Goal: Task Accomplishment & Management: Manage account settings

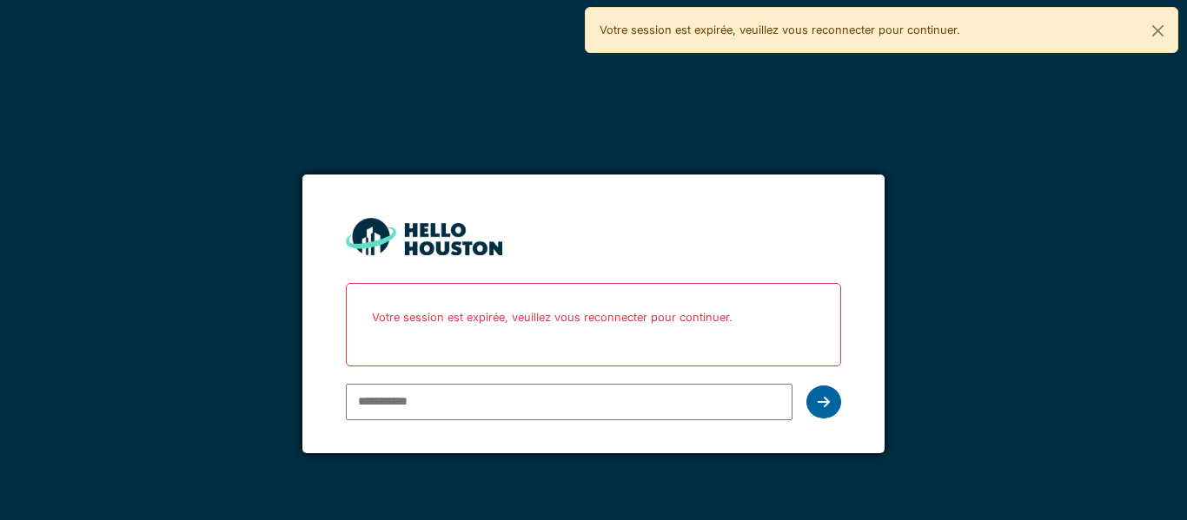
type input "**********"
click at [821, 402] on icon at bounding box center [824, 402] width 12 height 14
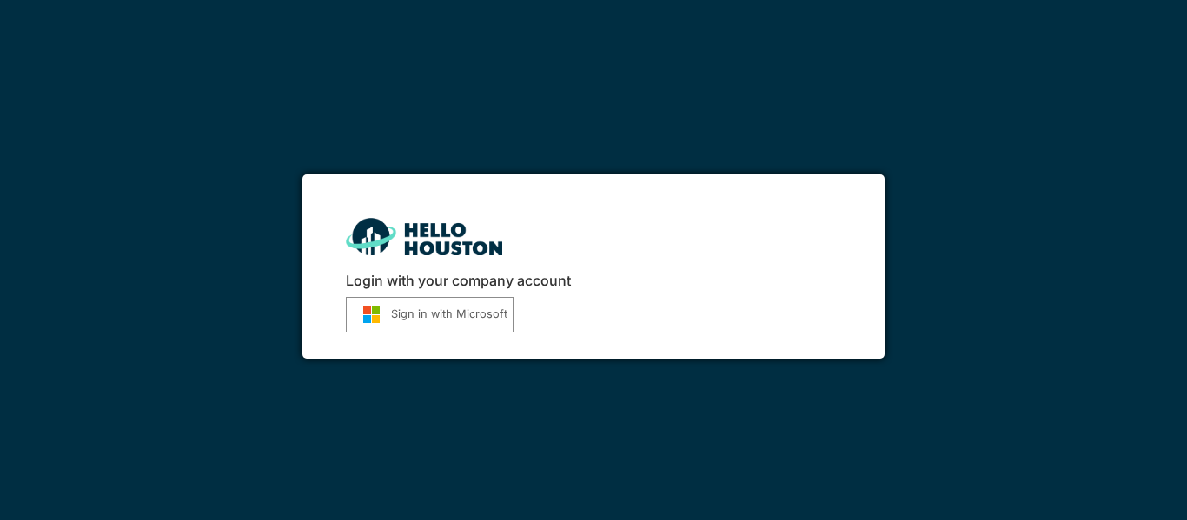
click at [415, 313] on button "Sign in with Microsoft" at bounding box center [430, 315] width 168 height 36
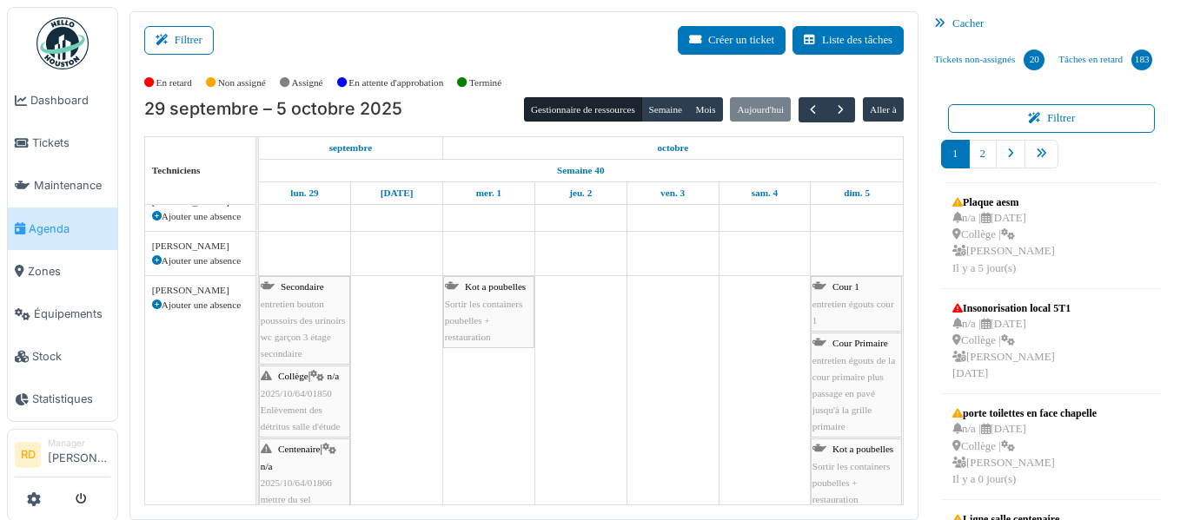
scroll to position [625, 0]
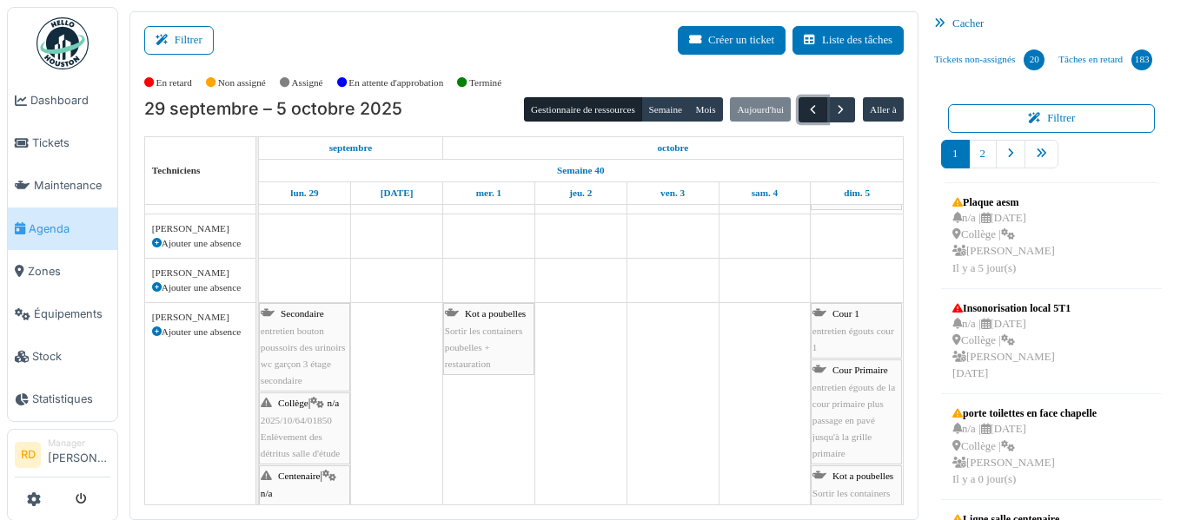
click at [818, 119] on button "button" at bounding box center [812, 109] width 29 height 25
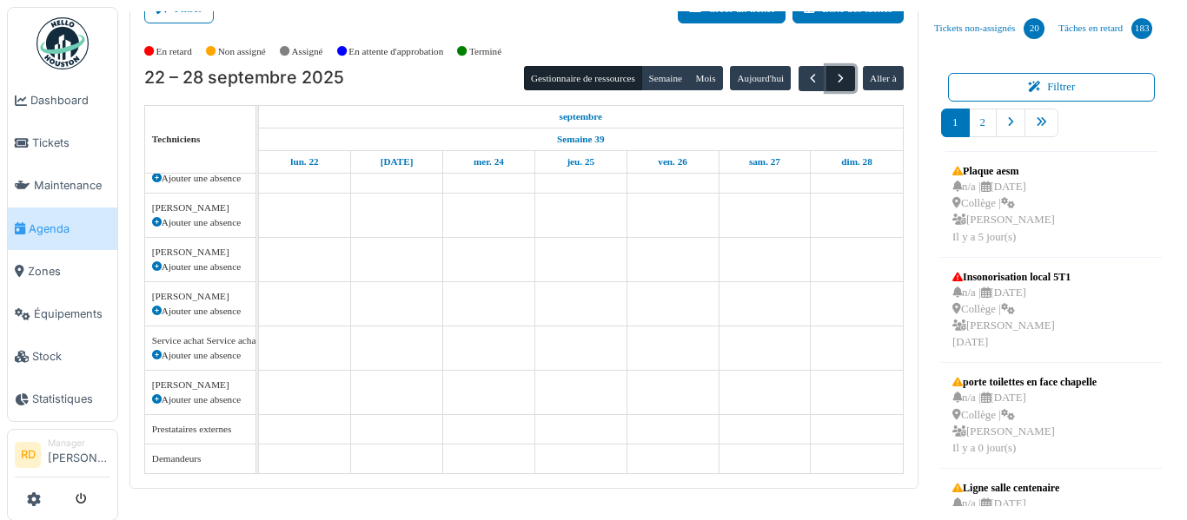
click at [833, 80] on span "button" at bounding box center [840, 78] width 15 height 15
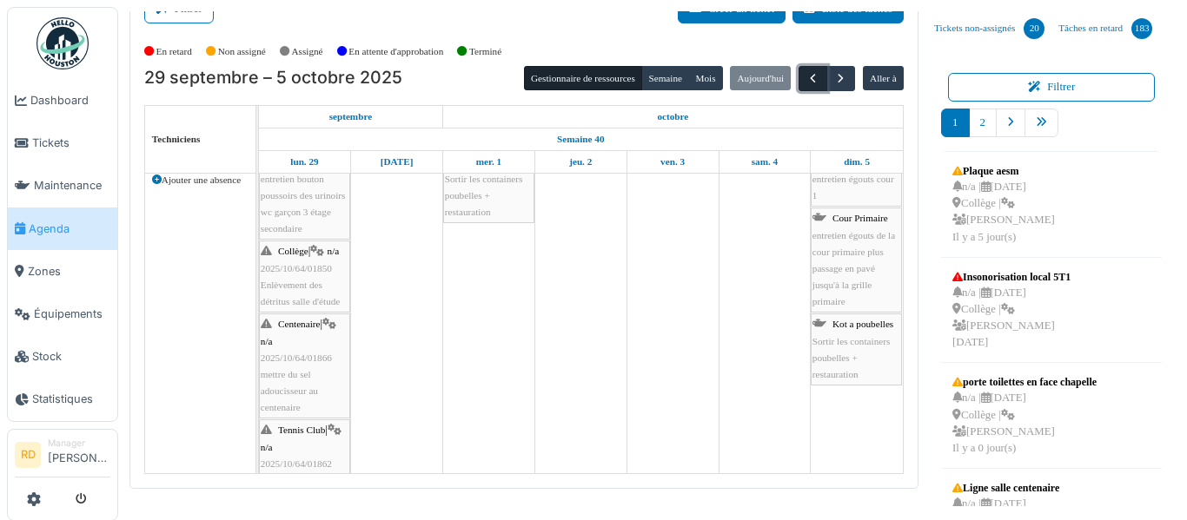
click at [816, 78] on span "button" at bounding box center [812, 78] width 15 height 15
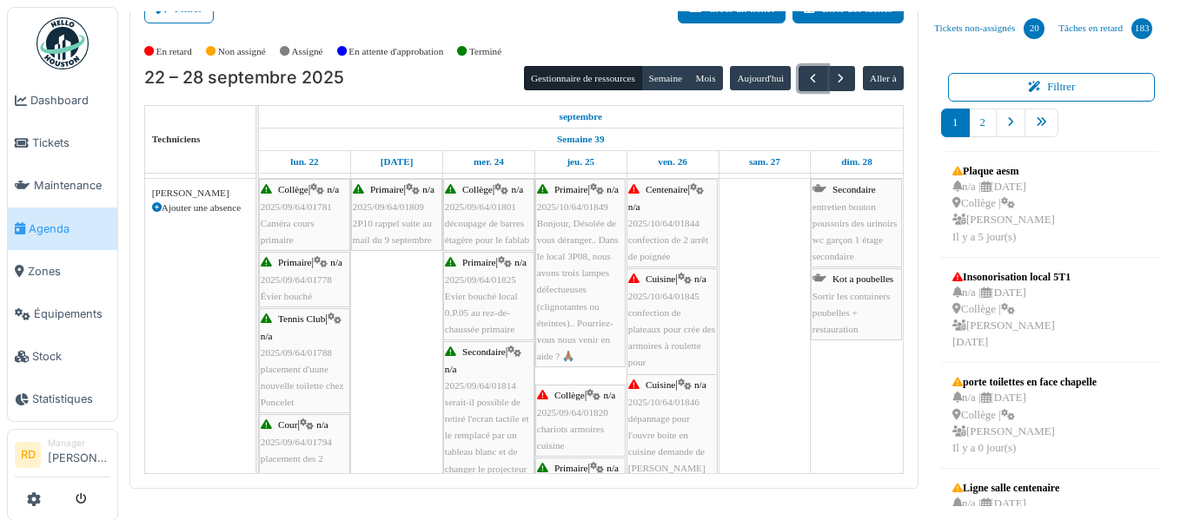
click at [566, 416] on span "2025/09/64/01820" at bounding box center [572, 412] width 71 height 10
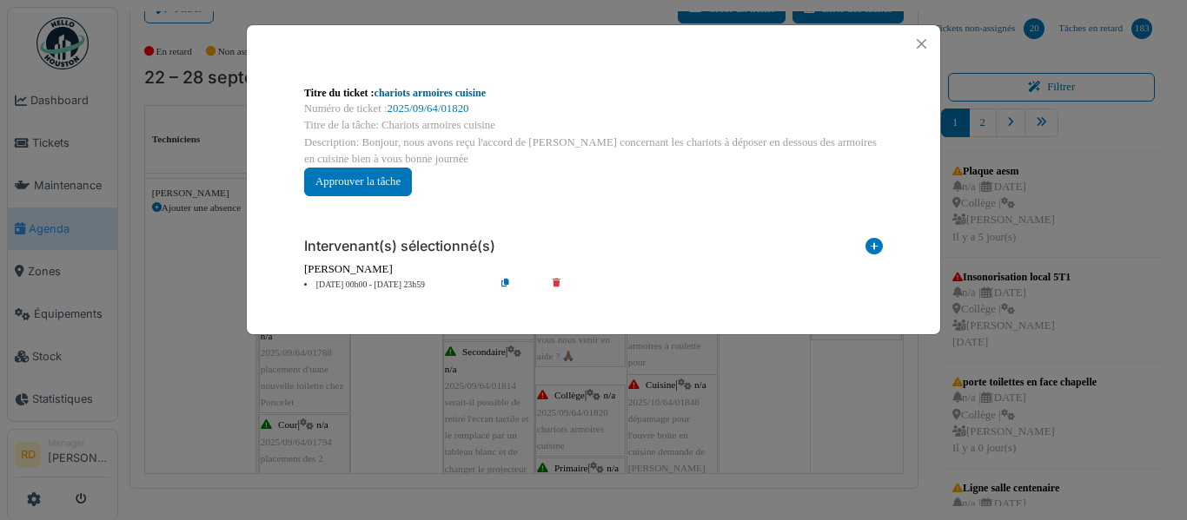
click at [401, 92] on link "chariots armoires cuisine" at bounding box center [429, 93] width 111 height 12
